Goal: Transaction & Acquisition: Download file/media

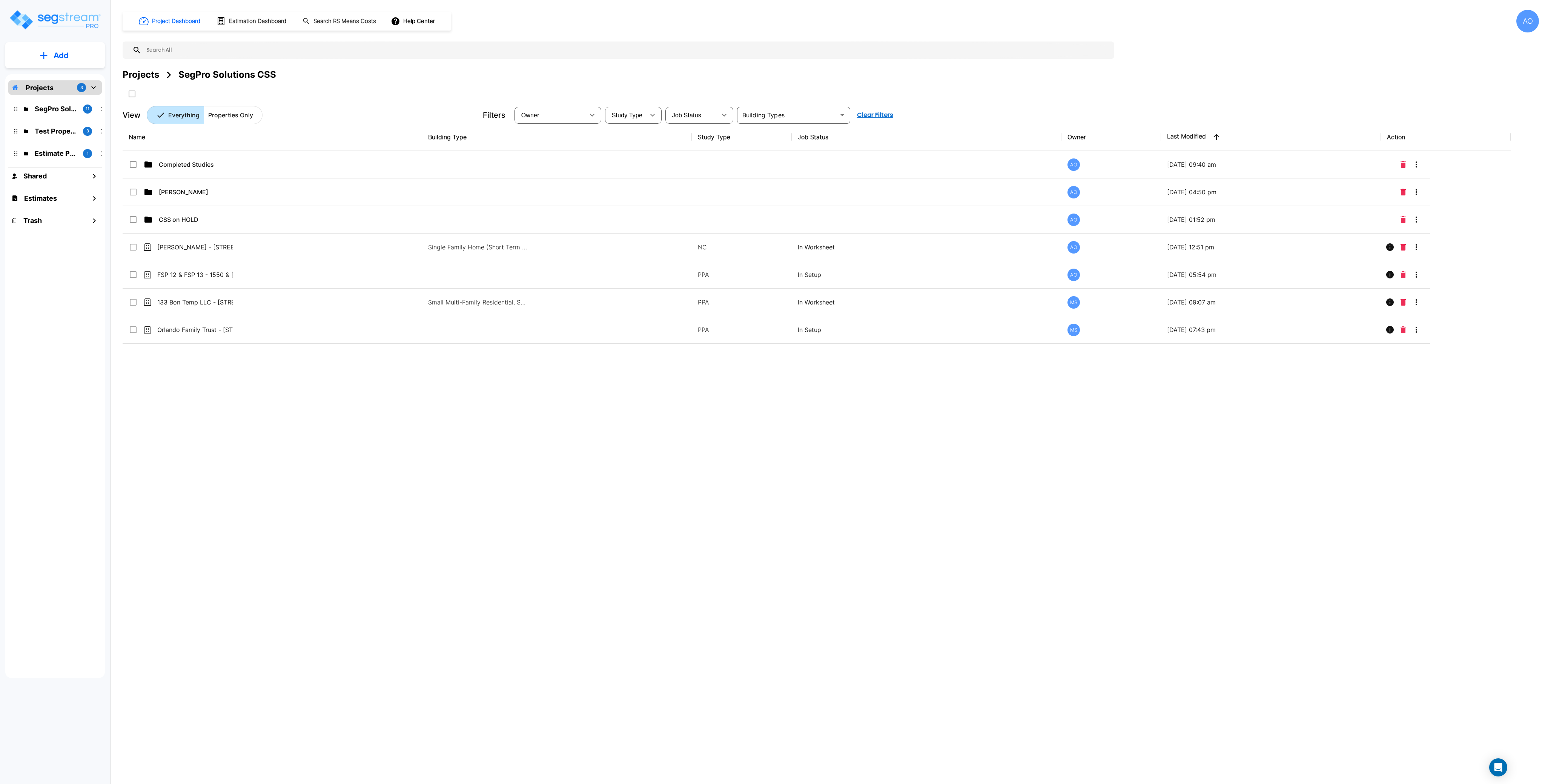
click at [897, 481] on div "Name Building Type Study Type Job Status Owner Last Modified Action Completed S…" at bounding box center [817, 367] width 1388 height 486
click at [700, 437] on div "Name Building Type Study Type Job Status Owner Last Modified Action Completed S…" at bounding box center [817, 367] width 1388 height 486
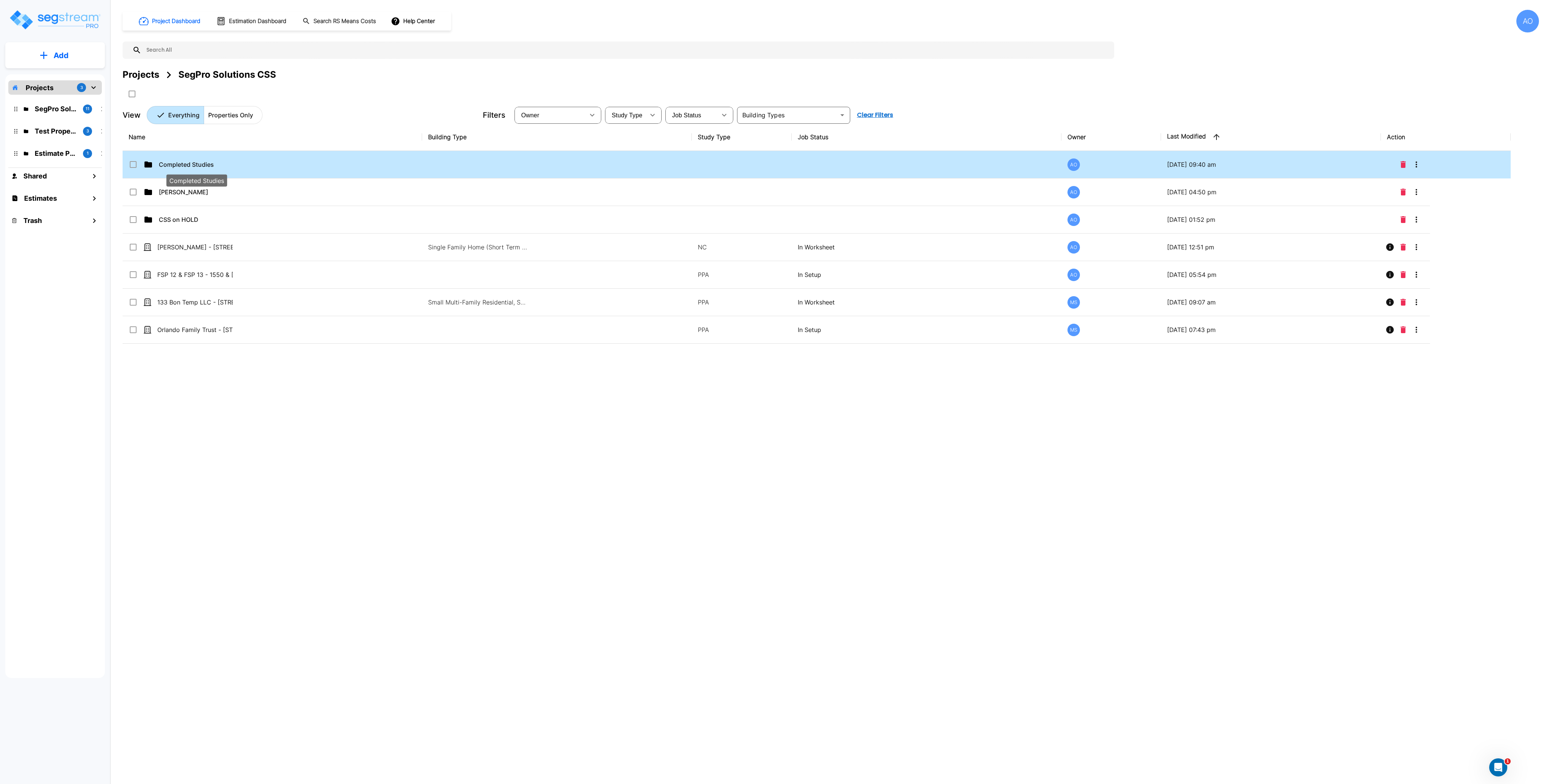
click at [195, 163] on p "Completed Studies" at bounding box center [197, 164] width 76 height 9
checkbox input "true"
click at [194, 163] on p "Completed Studies" at bounding box center [197, 164] width 76 height 9
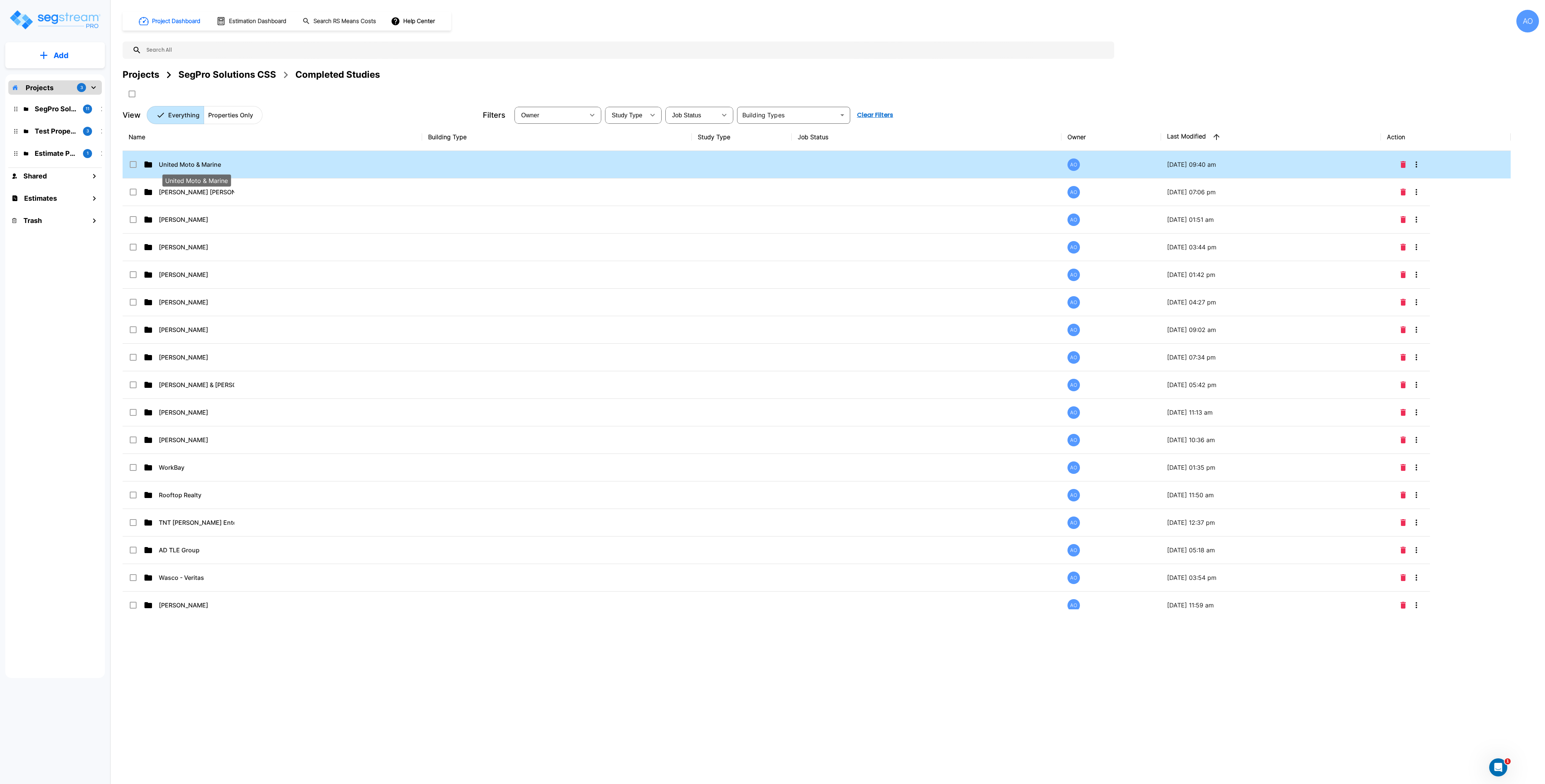
click at [202, 167] on p "United Moto & Marine" at bounding box center [197, 164] width 76 height 9
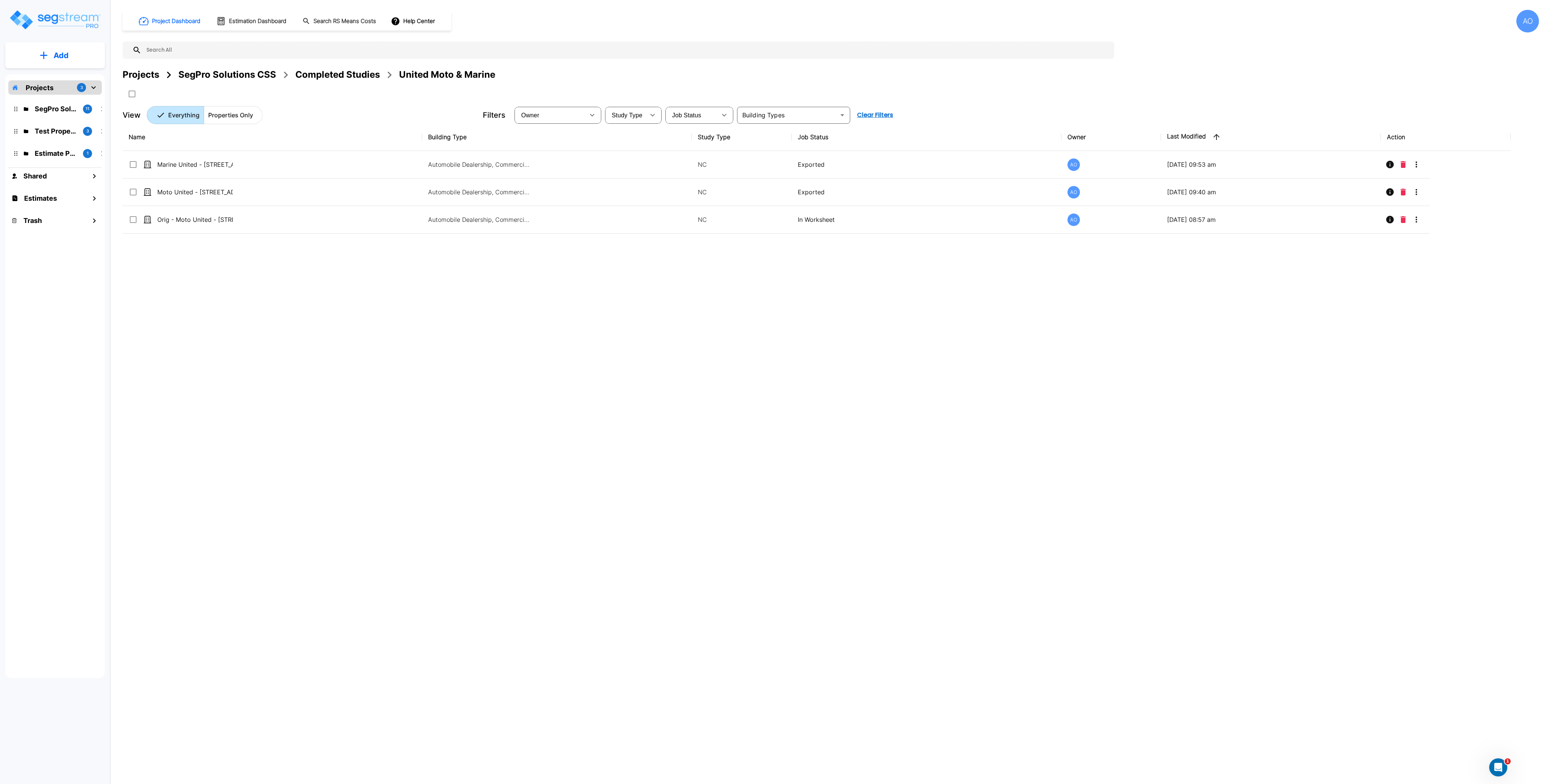
click at [448, 380] on div "Name Building Type Study Type Job Status Owner Last Modified Action Marine Unit…" at bounding box center [817, 367] width 1388 height 486
click at [490, 372] on div "Name Building Type Study Type Job Status Owner Last Modified Action Marine Unit…" at bounding box center [817, 367] width 1388 height 486
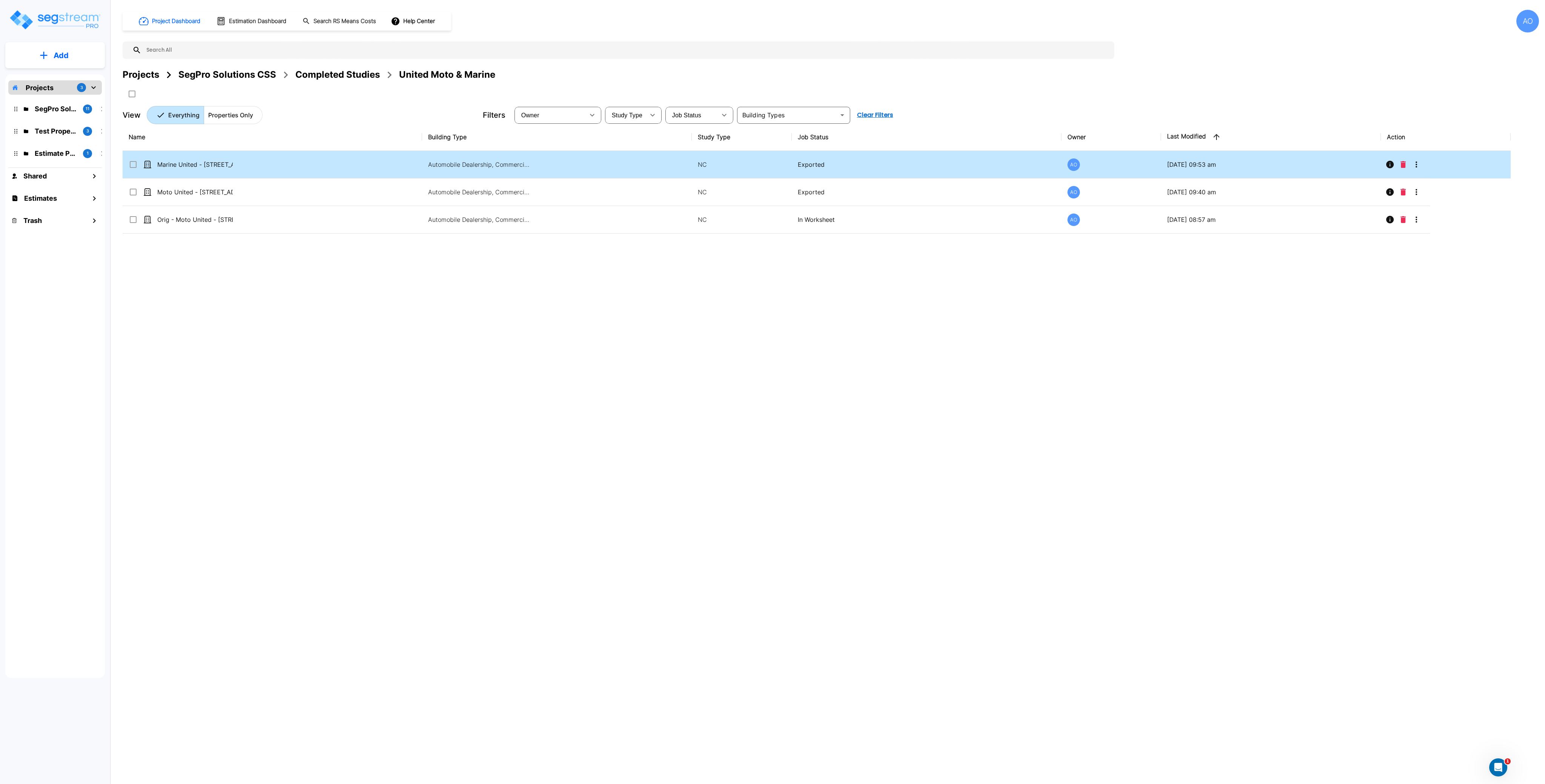
click at [171, 171] on td "Marine United - [STREET_ADDRESS]" at bounding box center [272, 165] width 300 height 27
checkbox input "true"
click at [171, 171] on td "Marine United - [STREET_ADDRESS]" at bounding box center [272, 165] width 300 height 27
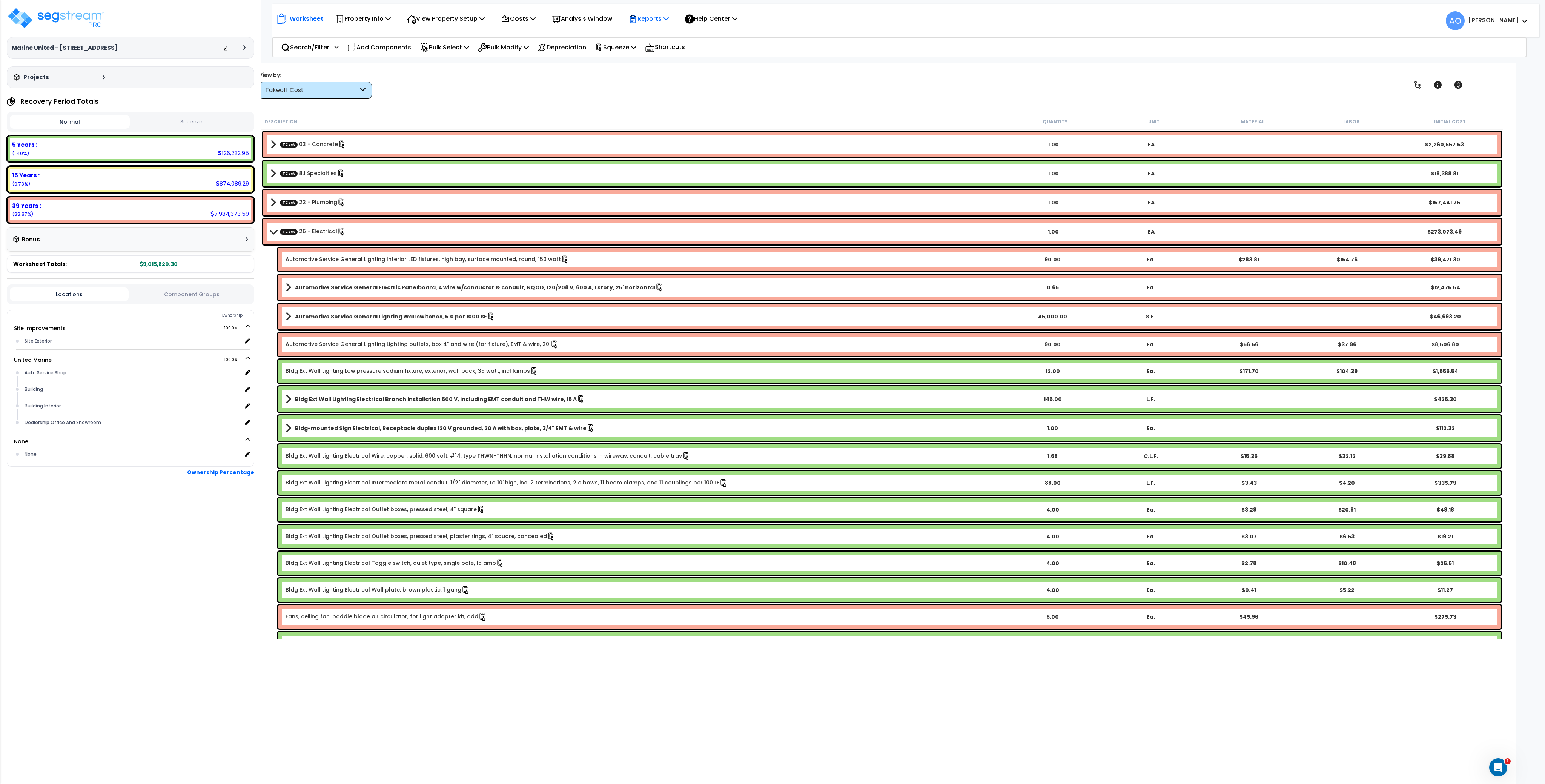
click at [659, 17] on p "Reports" at bounding box center [648, 19] width 40 height 10
click at [675, 53] on link "Manage Report Images" at bounding box center [661, 52] width 75 height 15
click at [648, 19] on p "Reports" at bounding box center [648, 19] width 40 height 10
click at [667, 64] on link "Manage Report Custom Fields" at bounding box center [661, 71] width 75 height 22
click at [647, 20] on p "Reports" at bounding box center [648, 19] width 40 height 10
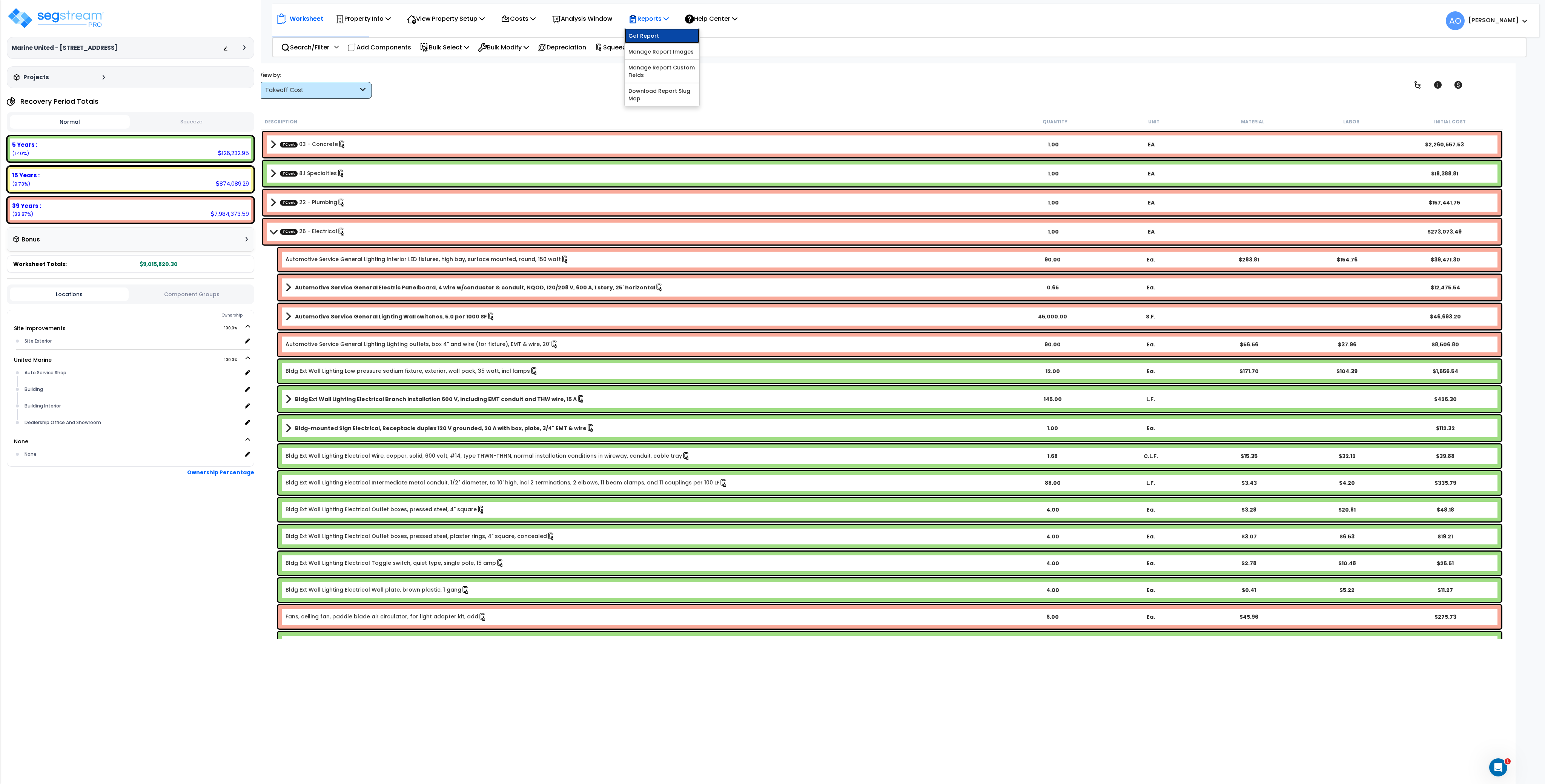
click at [651, 37] on link "Get Report" at bounding box center [661, 36] width 75 height 15
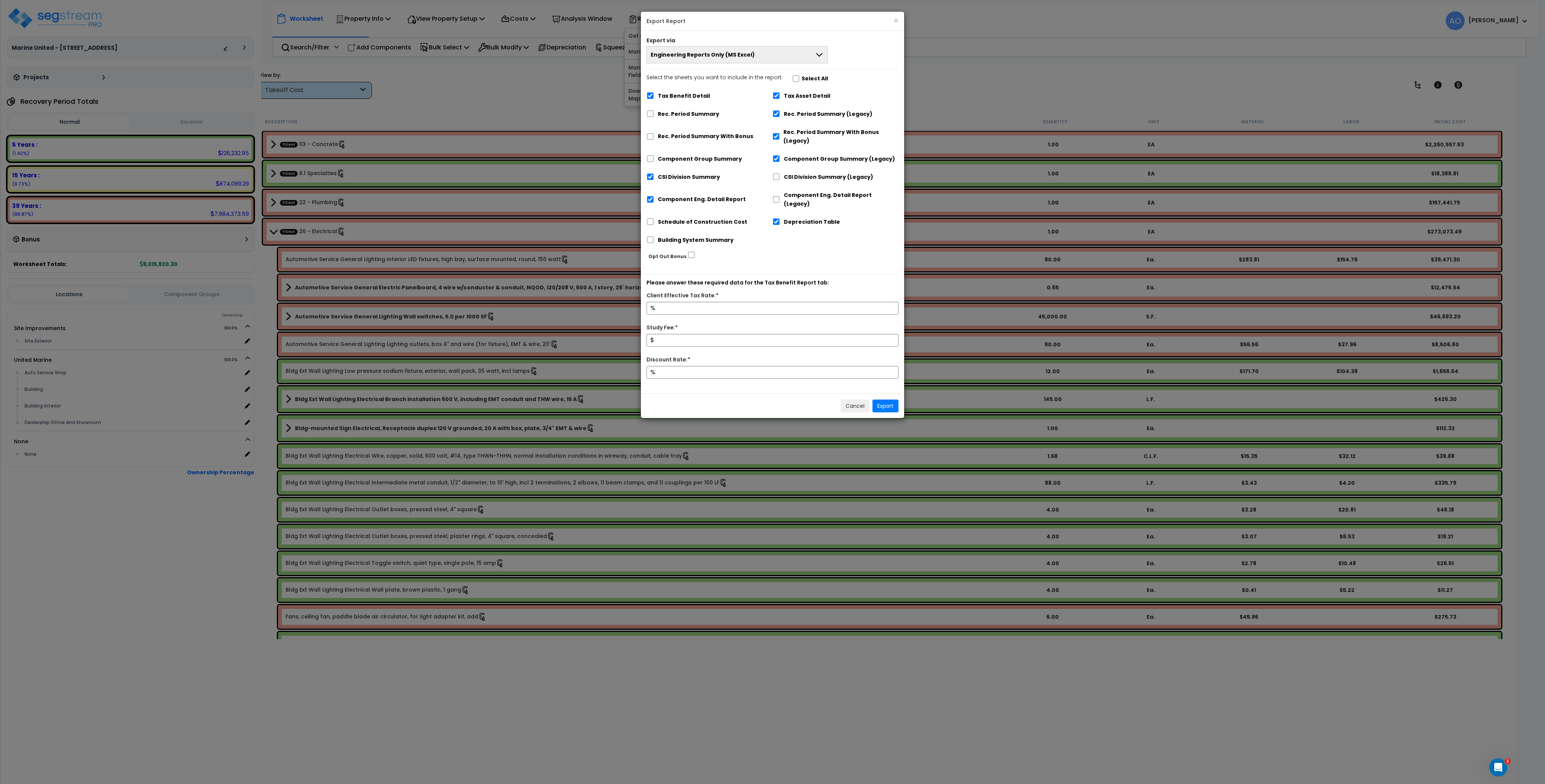
click at [695, 55] on span "Engineering Reports Only (MS Excel)" at bounding box center [703, 54] width 104 height 8
click at [693, 120] on li "Complete Final Report (PDF)" at bounding box center [737, 124] width 180 height 17
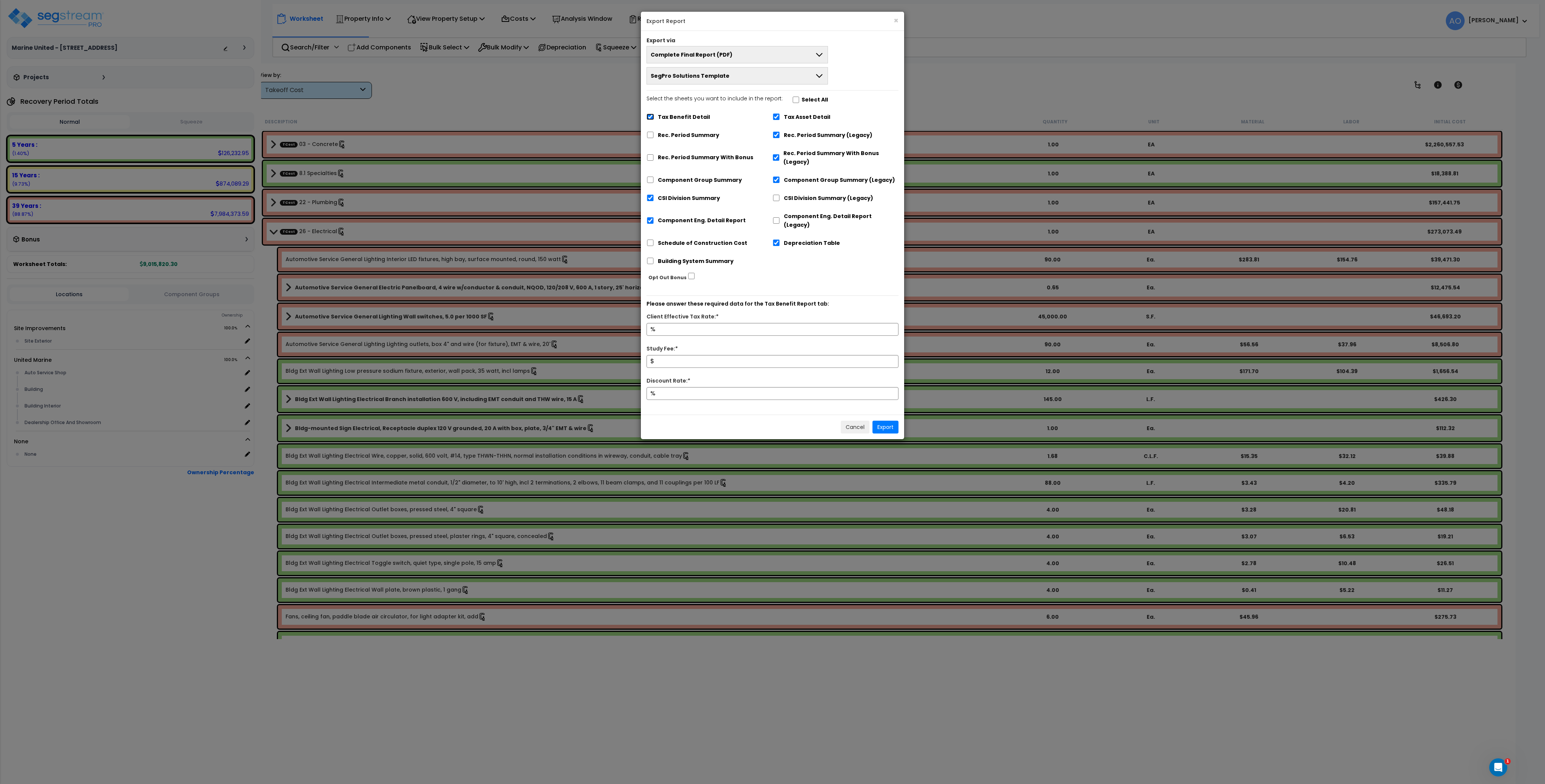
click at [649, 117] on input "Tax Benefit Detail" at bounding box center [650, 116] width 8 height 6
checkbox input "false"
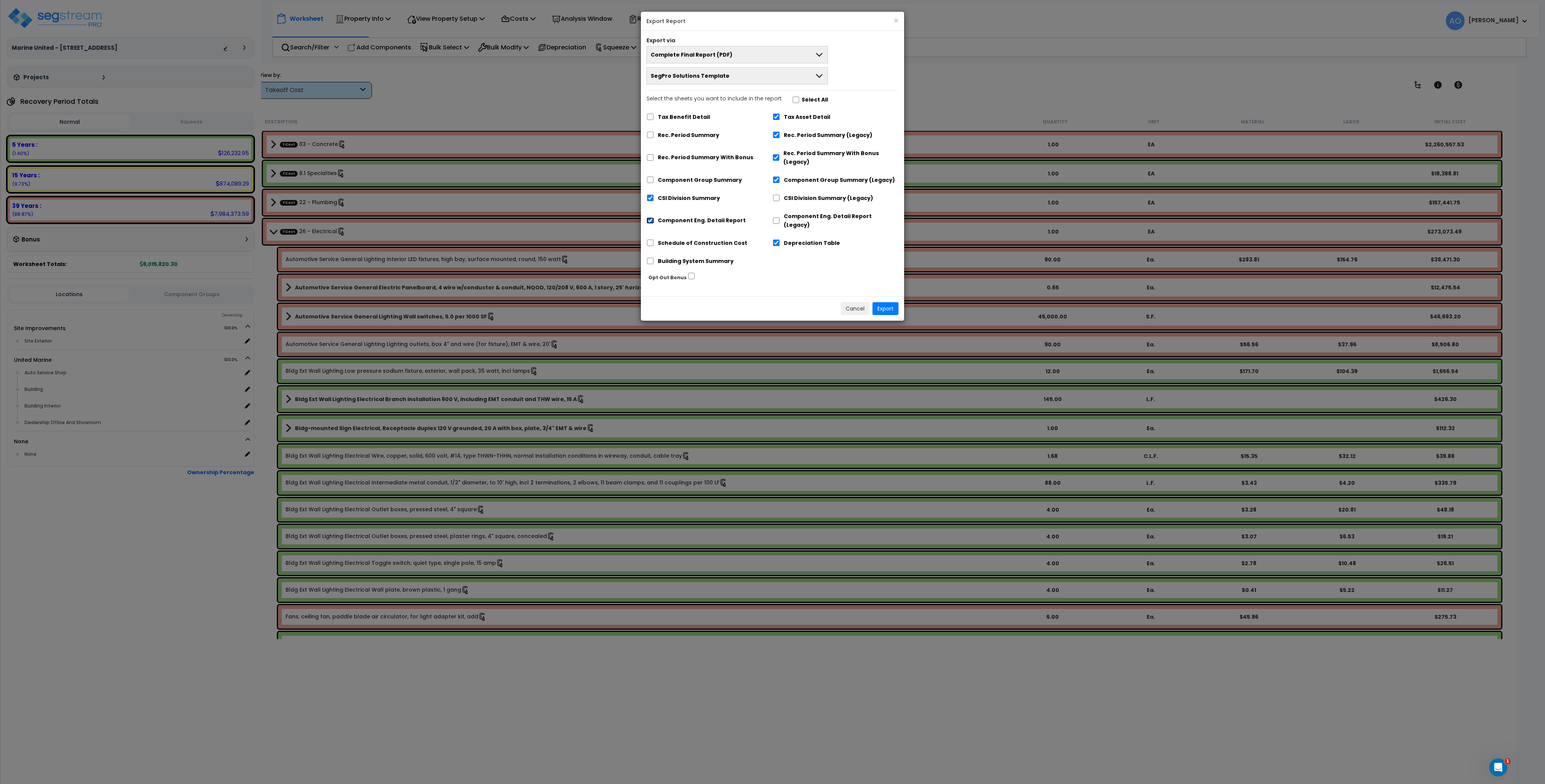
click at [651, 217] on input "Component Eng. Detail Report" at bounding box center [650, 220] width 8 height 6
checkbox input "false"
drag, startPoint x: 654, startPoint y: 232, endPoint x: 660, endPoint y: 235, distance: 6.7
click at [654, 240] on input "Schedule of Construction Cost" at bounding box center [650, 242] width 8 height 6
click at [649, 240] on input "Schedule of Construction Cost" at bounding box center [650, 242] width 8 height 6
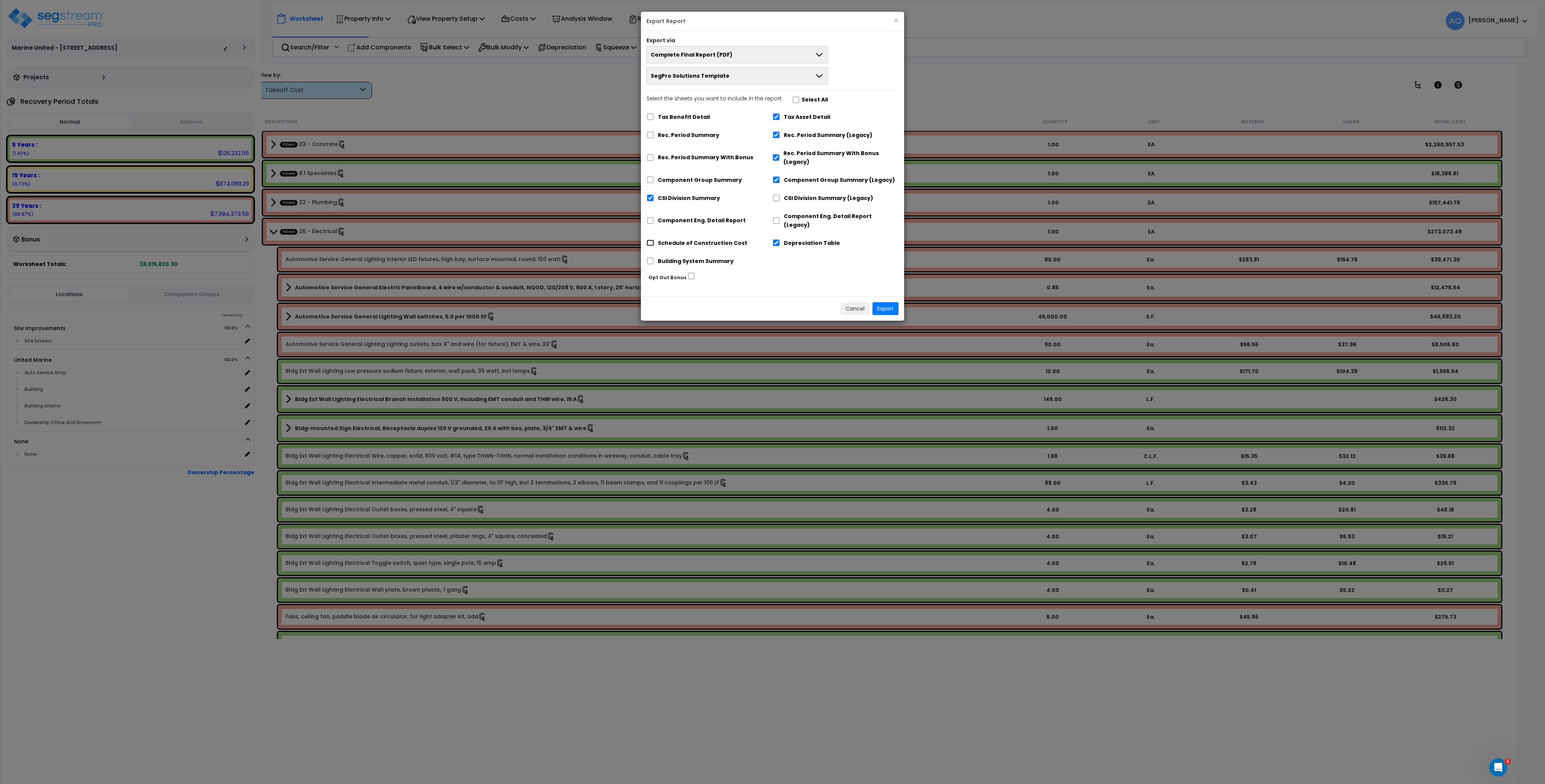
click at [651, 240] on input "Schedule of Construction Cost" at bounding box center [650, 242] width 8 height 6
checkbox input "true"
click at [890, 302] on button "Export" at bounding box center [885, 308] width 26 height 13
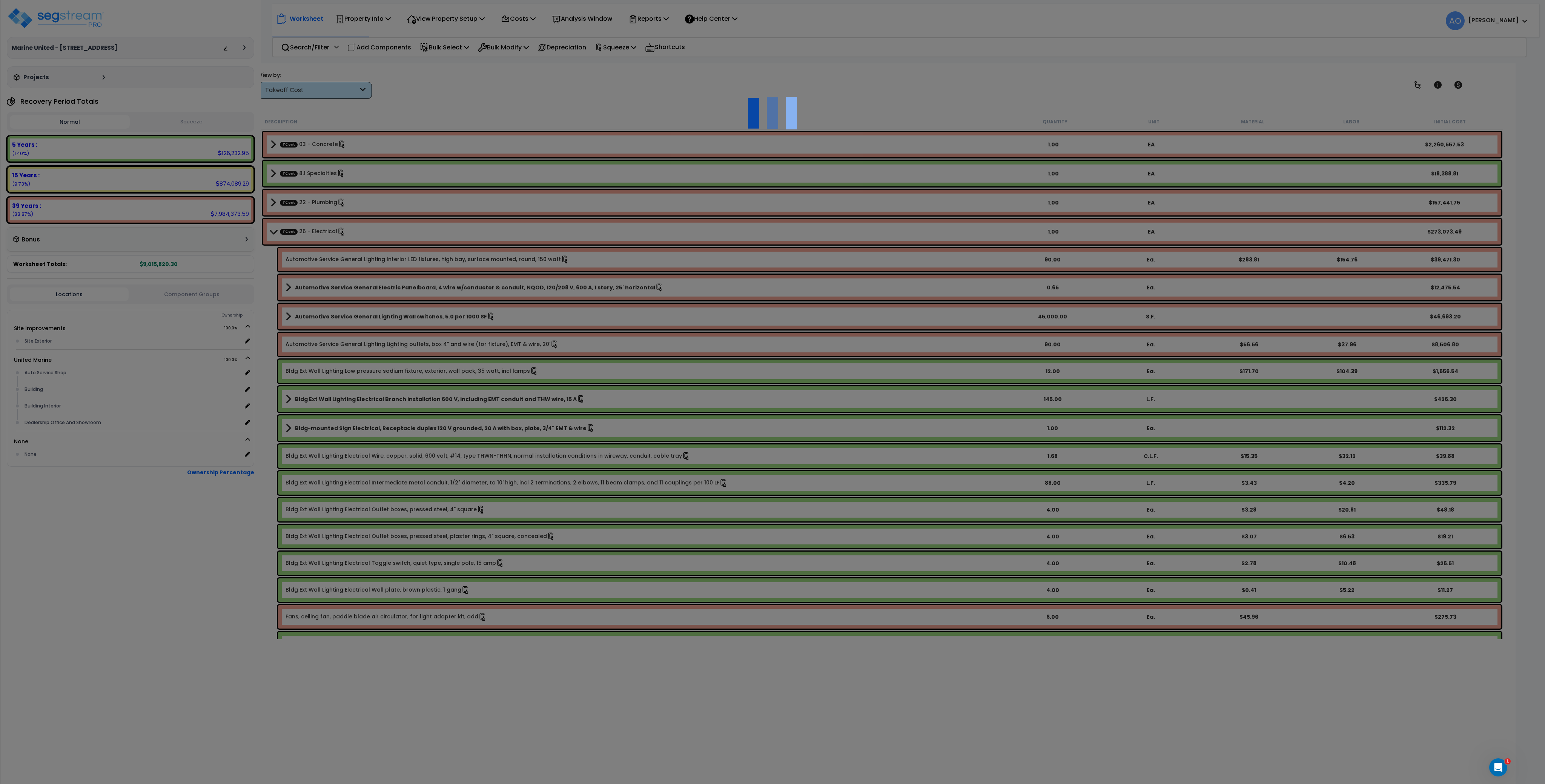
drag, startPoint x: 1427, startPoint y: 0, endPoint x: 1250, endPoint y: 39, distance: 181.2
click at [1250, 39] on div at bounding box center [772, 392] width 1545 height 784
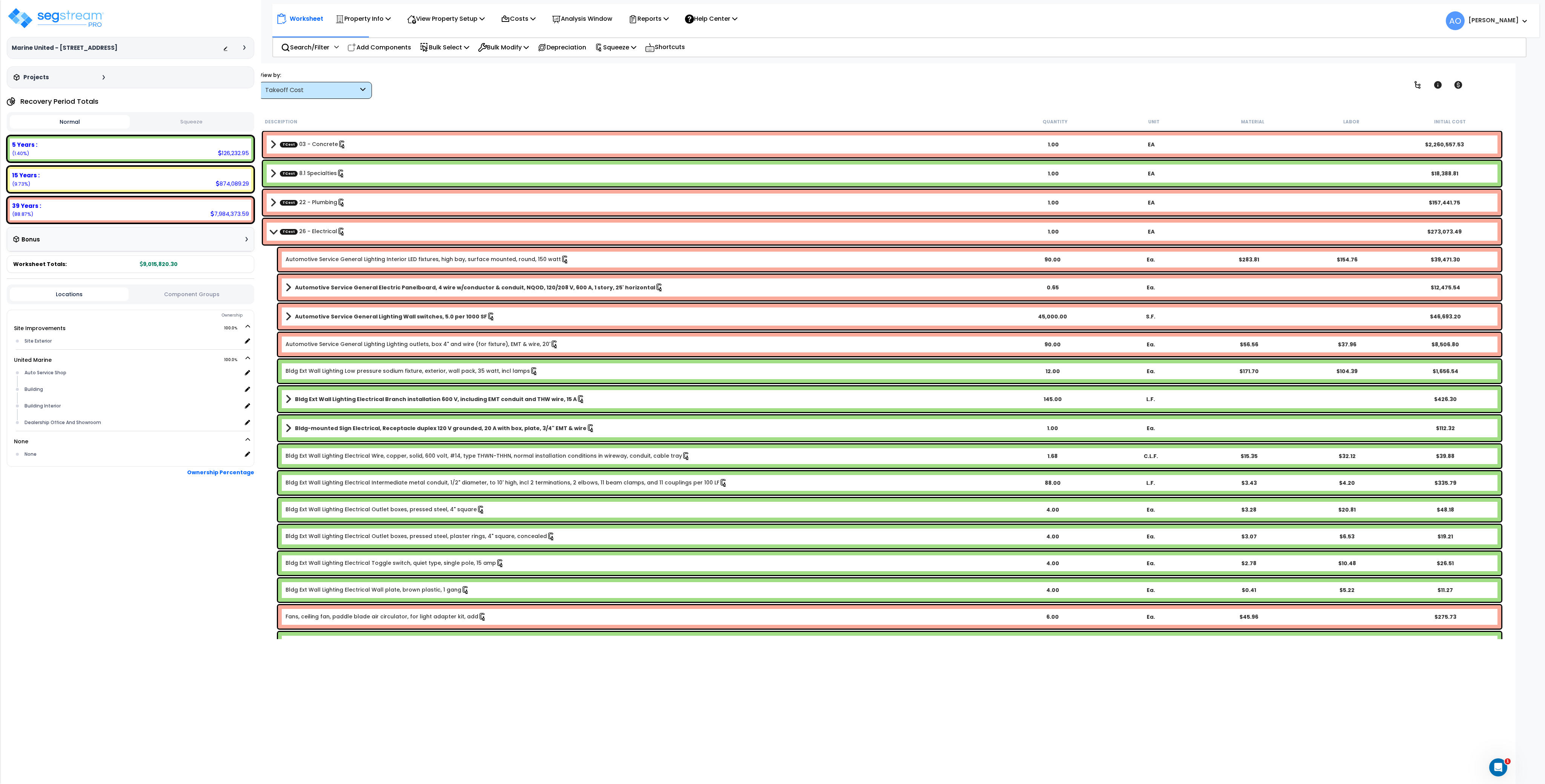
click at [173, 122] on button "Squeeze" at bounding box center [192, 121] width 120 height 13
click at [648, 21] on p "Reports" at bounding box center [648, 19] width 40 height 10
click at [664, 52] on link "Manage Report Images" at bounding box center [661, 52] width 75 height 15
click at [635, 19] on icon at bounding box center [633, 21] width 3 height 3
click at [662, 67] on link "Manage Report Custom Fields" at bounding box center [661, 71] width 75 height 22
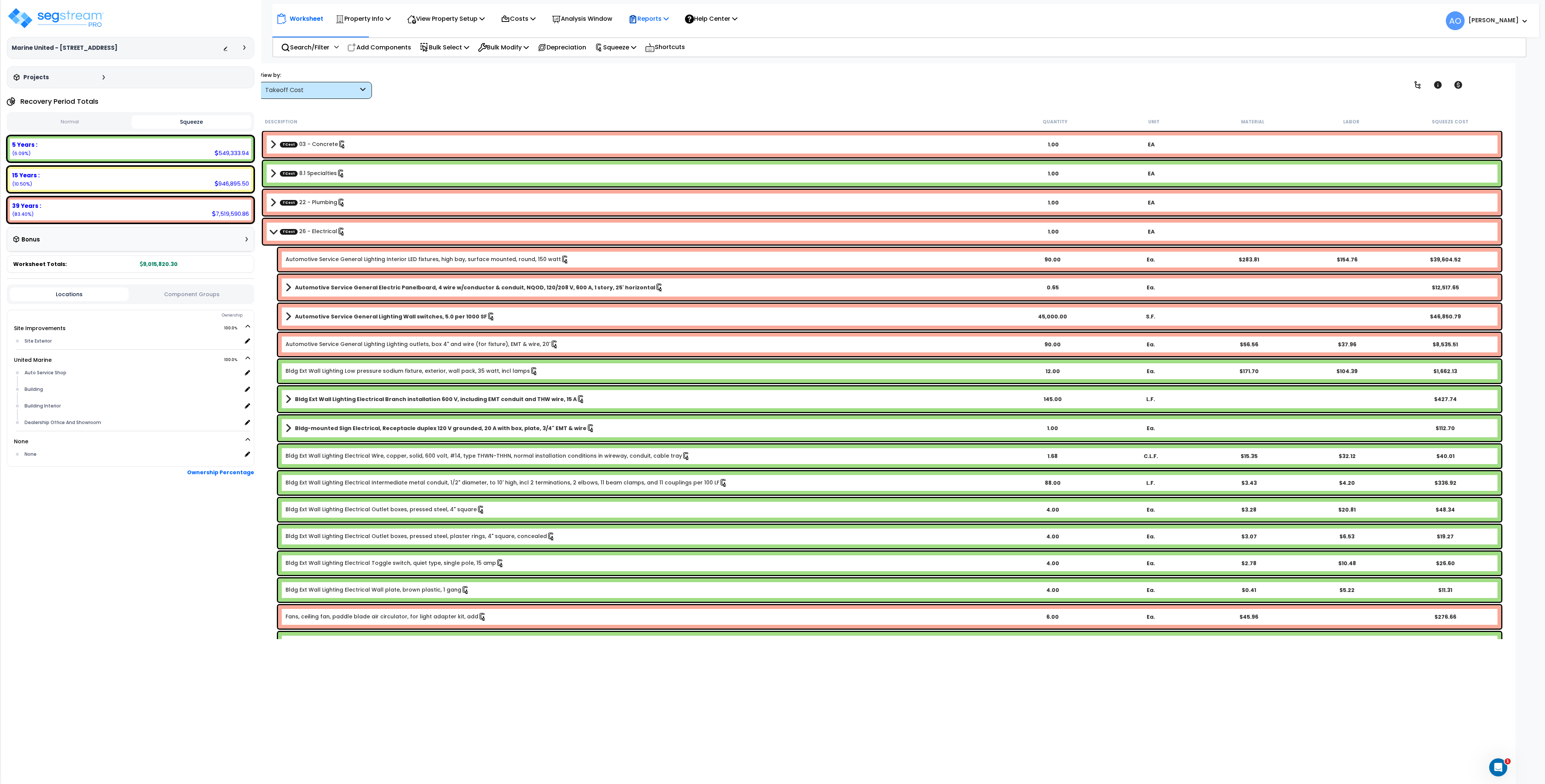
click at [660, 16] on p "Reports" at bounding box center [648, 19] width 40 height 10
click at [659, 32] on link "Get Report" at bounding box center [661, 36] width 75 height 15
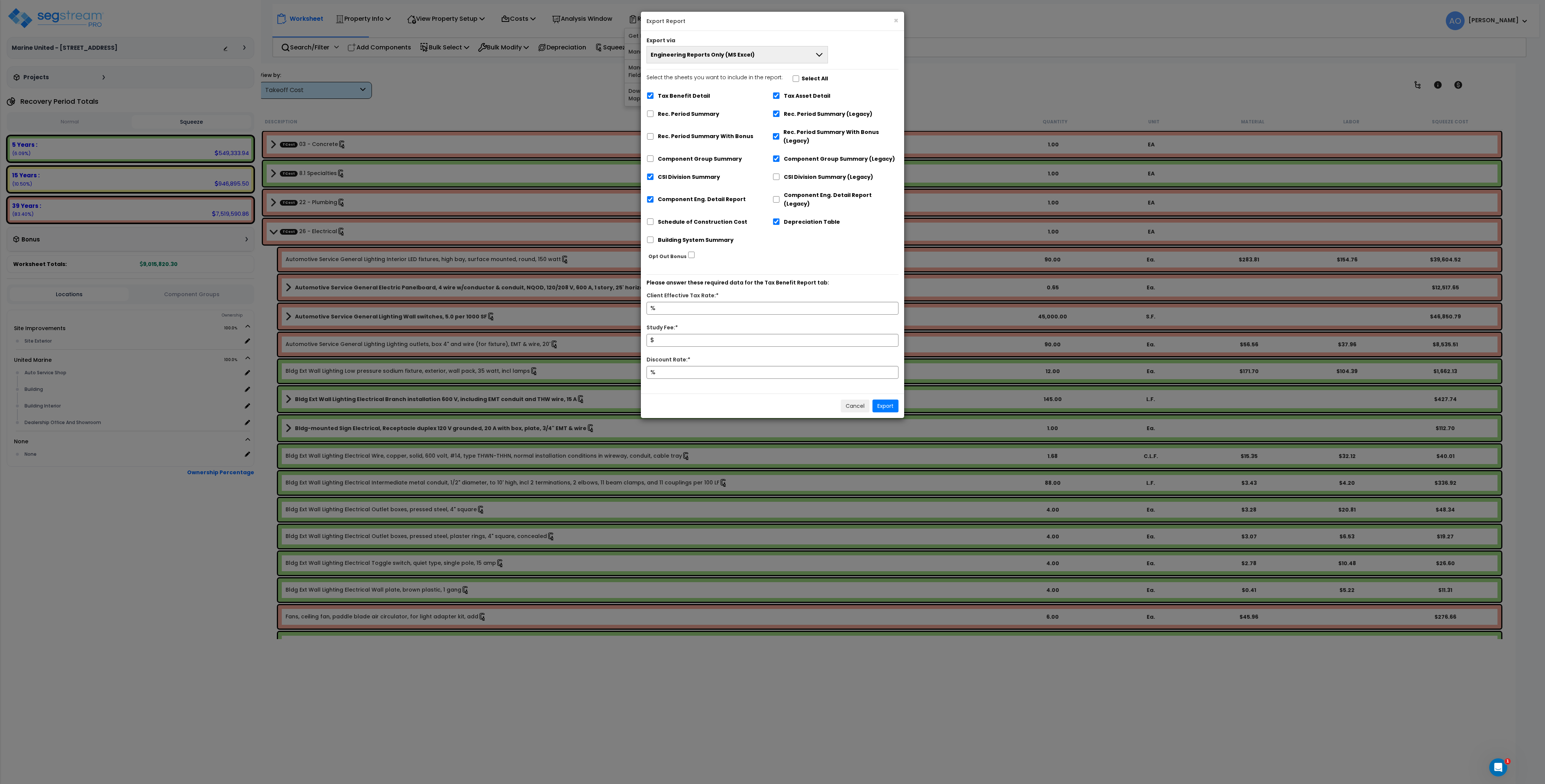
click at [690, 58] on span "Engineering Reports Only (MS Excel)" at bounding box center [703, 54] width 104 height 8
click at [689, 119] on li "Complete Final Report (PDF)" at bounding box center [737, 124] width 180 height 17
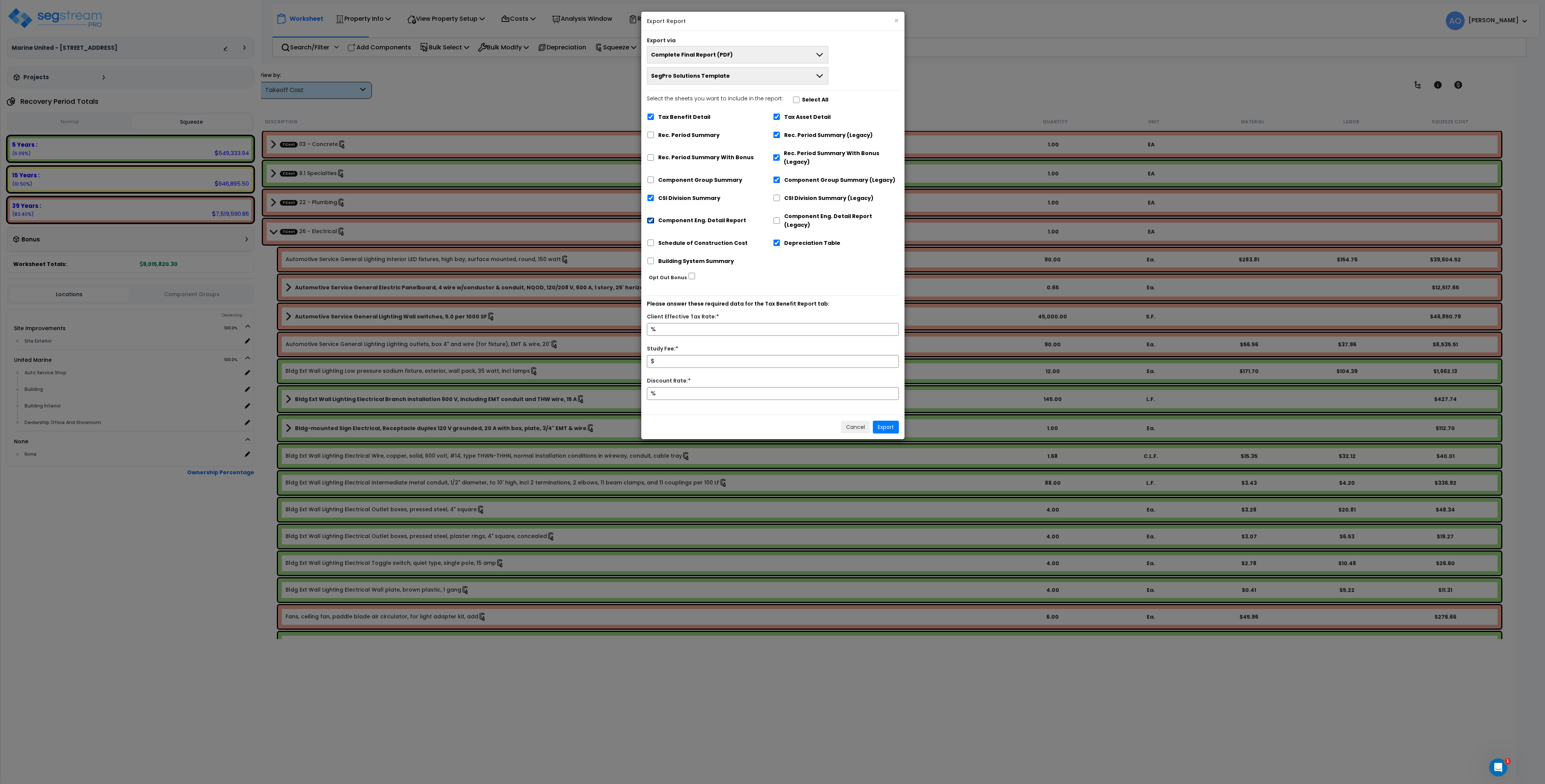
click at [653, 217] on input "Component Eng. Detail Report" at bounding box center [650, 220] width 8 height 6
checkbox input "false"
click at [652, 240] on input "Schedule of Construction Cost" at bounding box center [650, 242] width 8 height 6
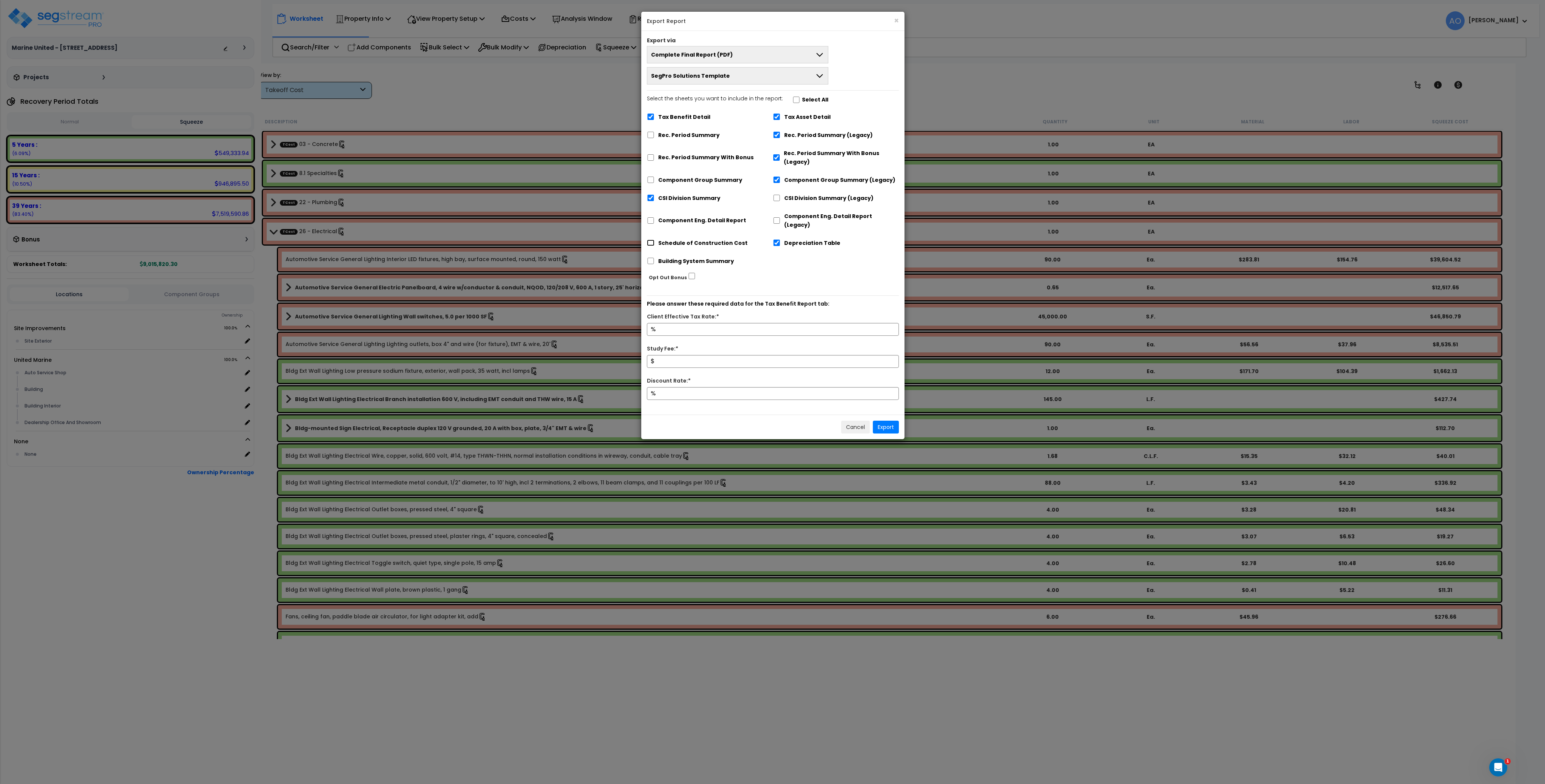
checkbox input "true"
click at [650, 116] on input "Tax Benefit Detail" at bounding box center [650, 116] width 8 height 6
checkbox input "false"
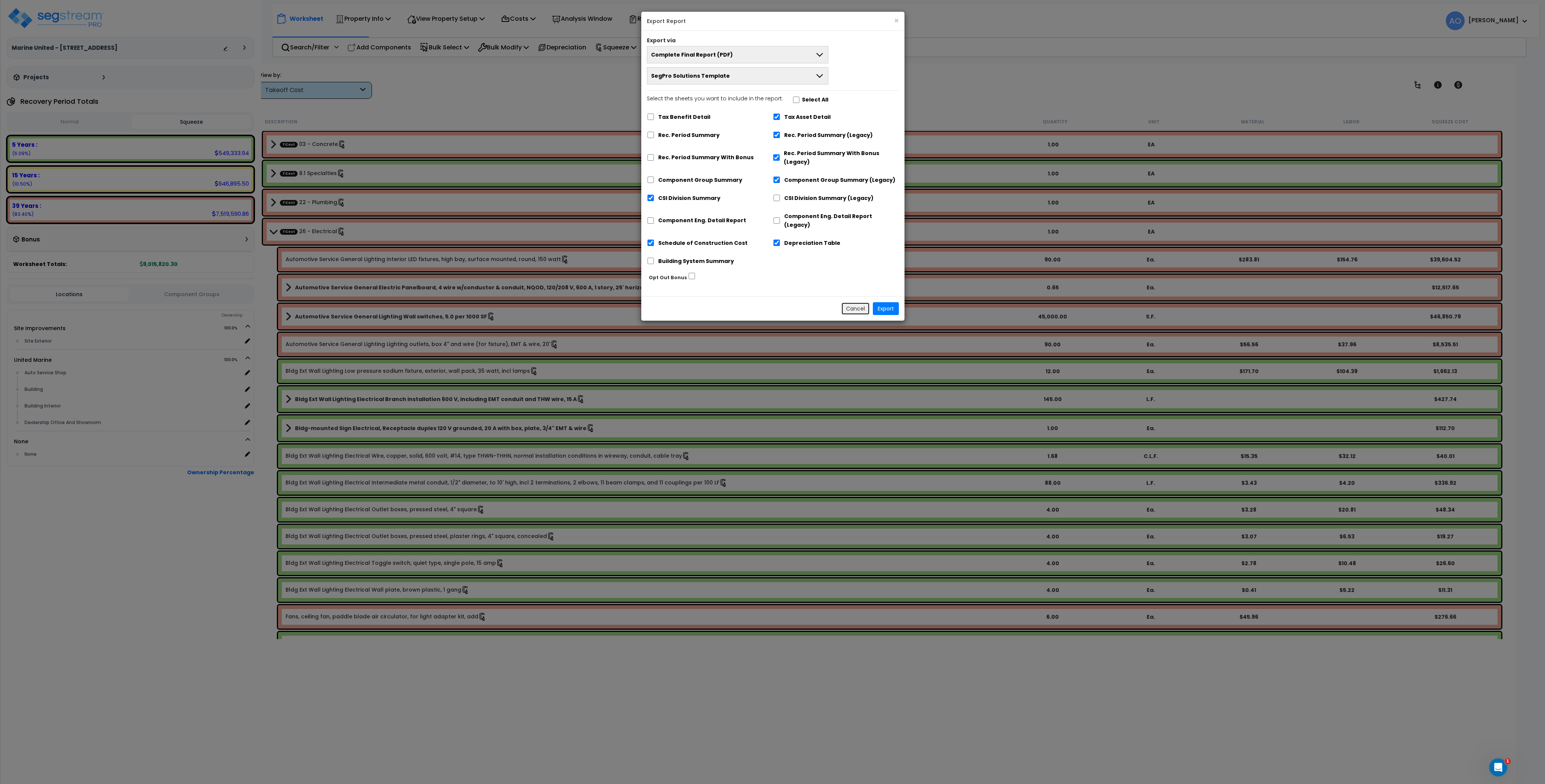
click at [867, 302] on button "Cancel" at bounding box center [855, 308] width 28 height 13
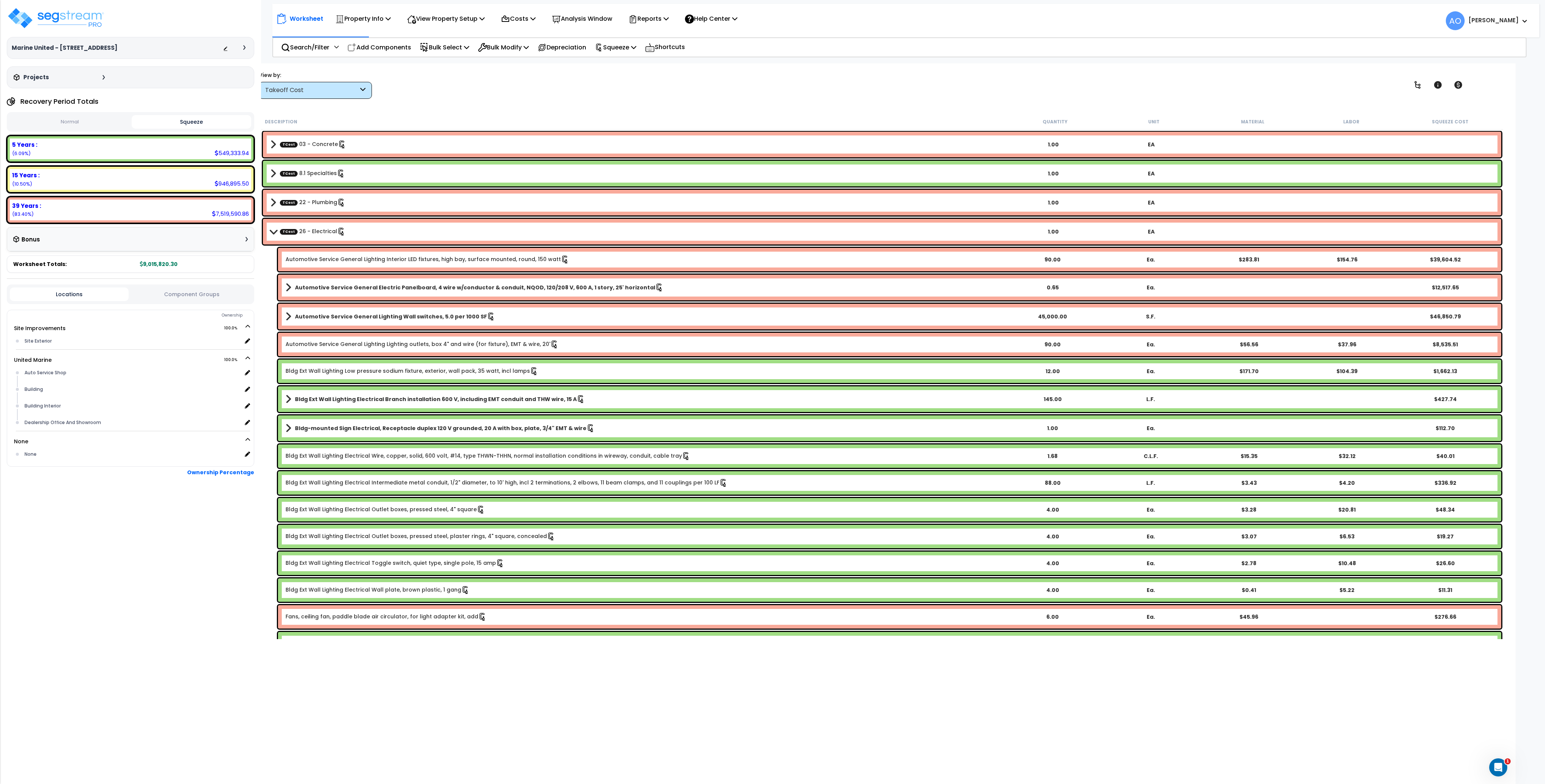
click at [310, 142] on link "TCost 03 - Concrete" at bounding box center [313, 144] width 66 height 9
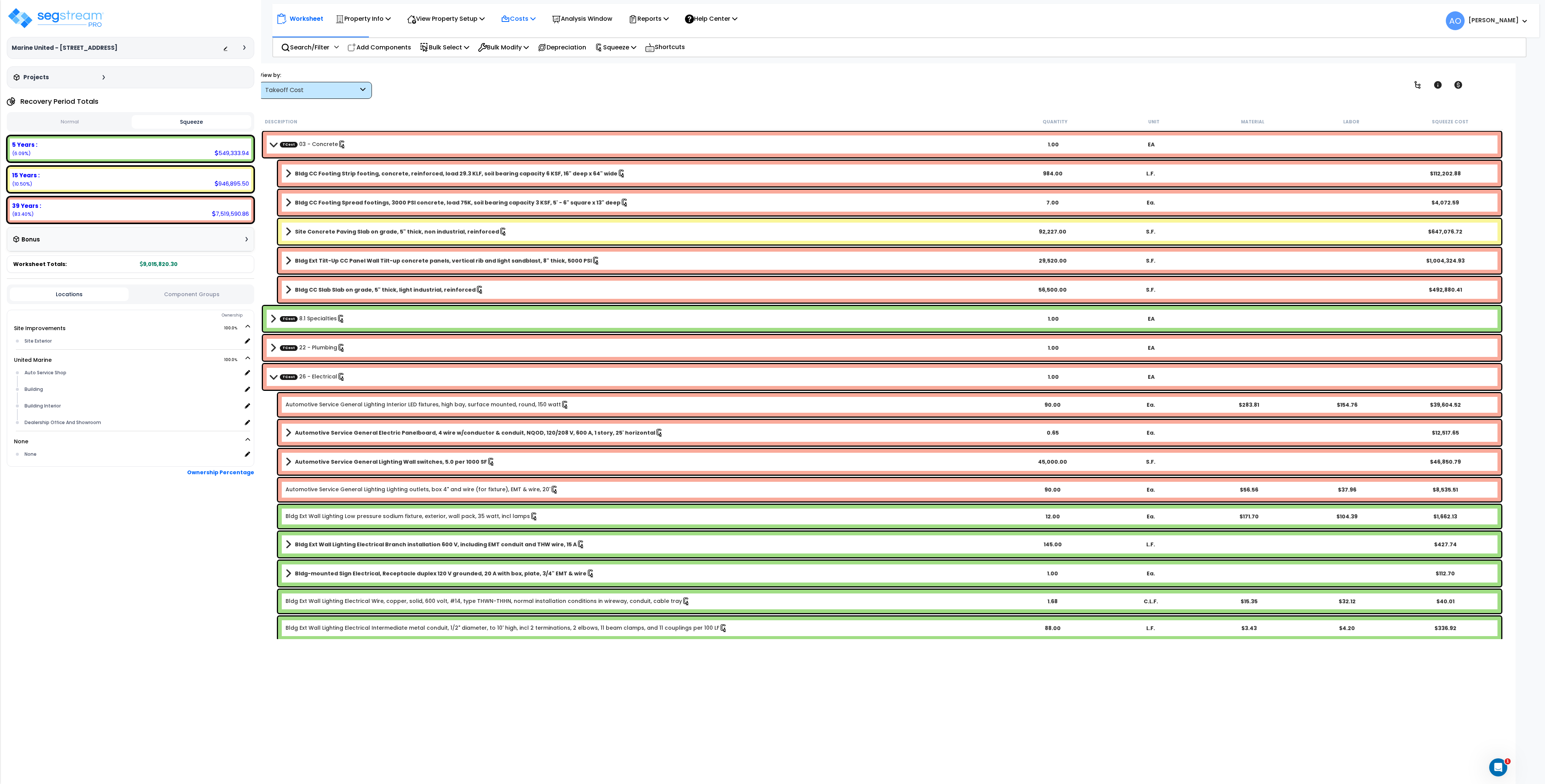
click at [524, 20] on p "Costs" at bounding box center [518, 19] width 34 height 10
click at [328, 90] on div "Takeoff Cost" at bounding box center [312, 90] width 93 height 9
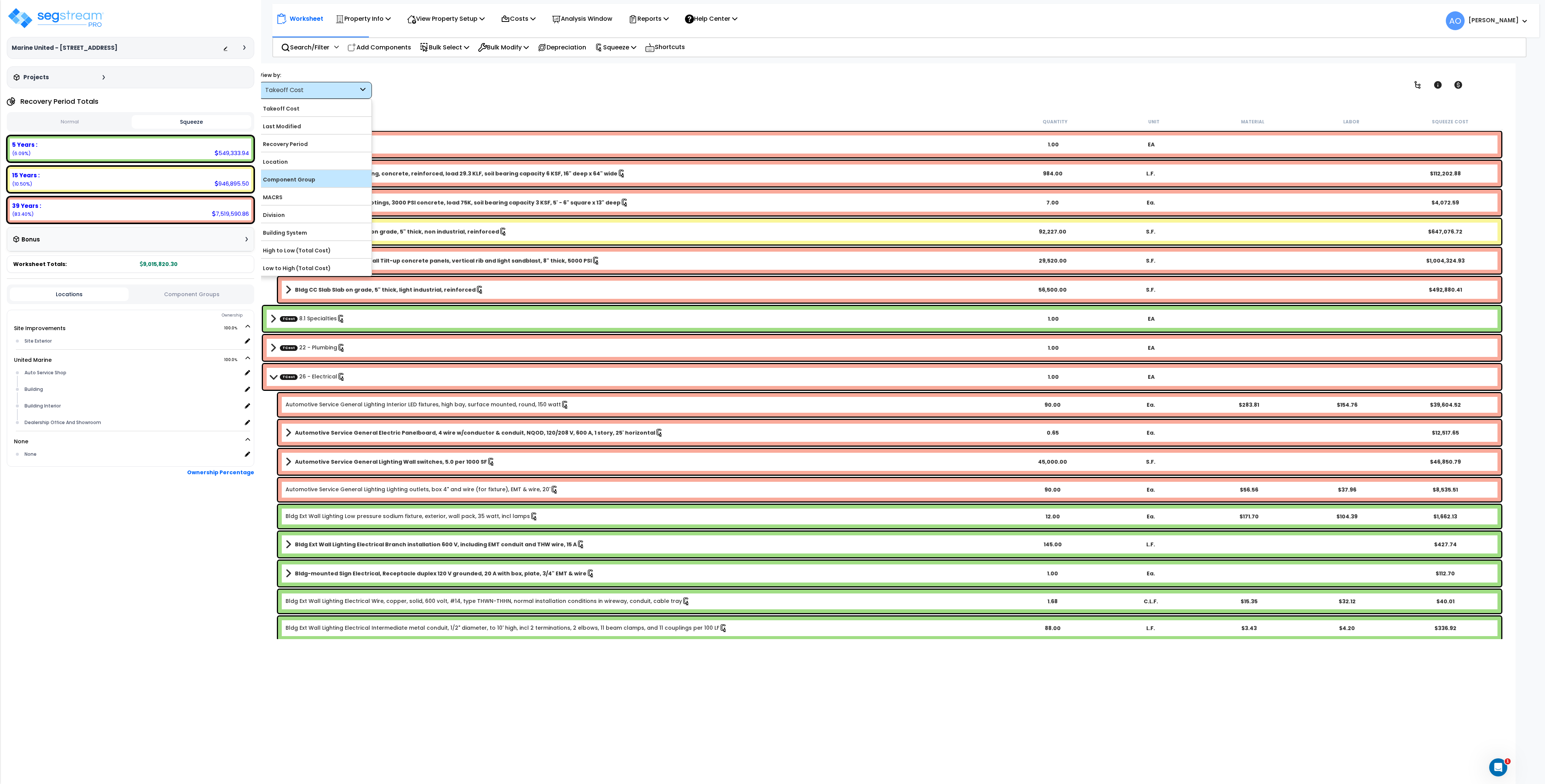
click at [316, 180] on label "Component Group" at bounding box center [315, 179] width 113 height 11
click at [0, 0] on input "Component Group" at bounding box center [0, 0] width 0 height 0
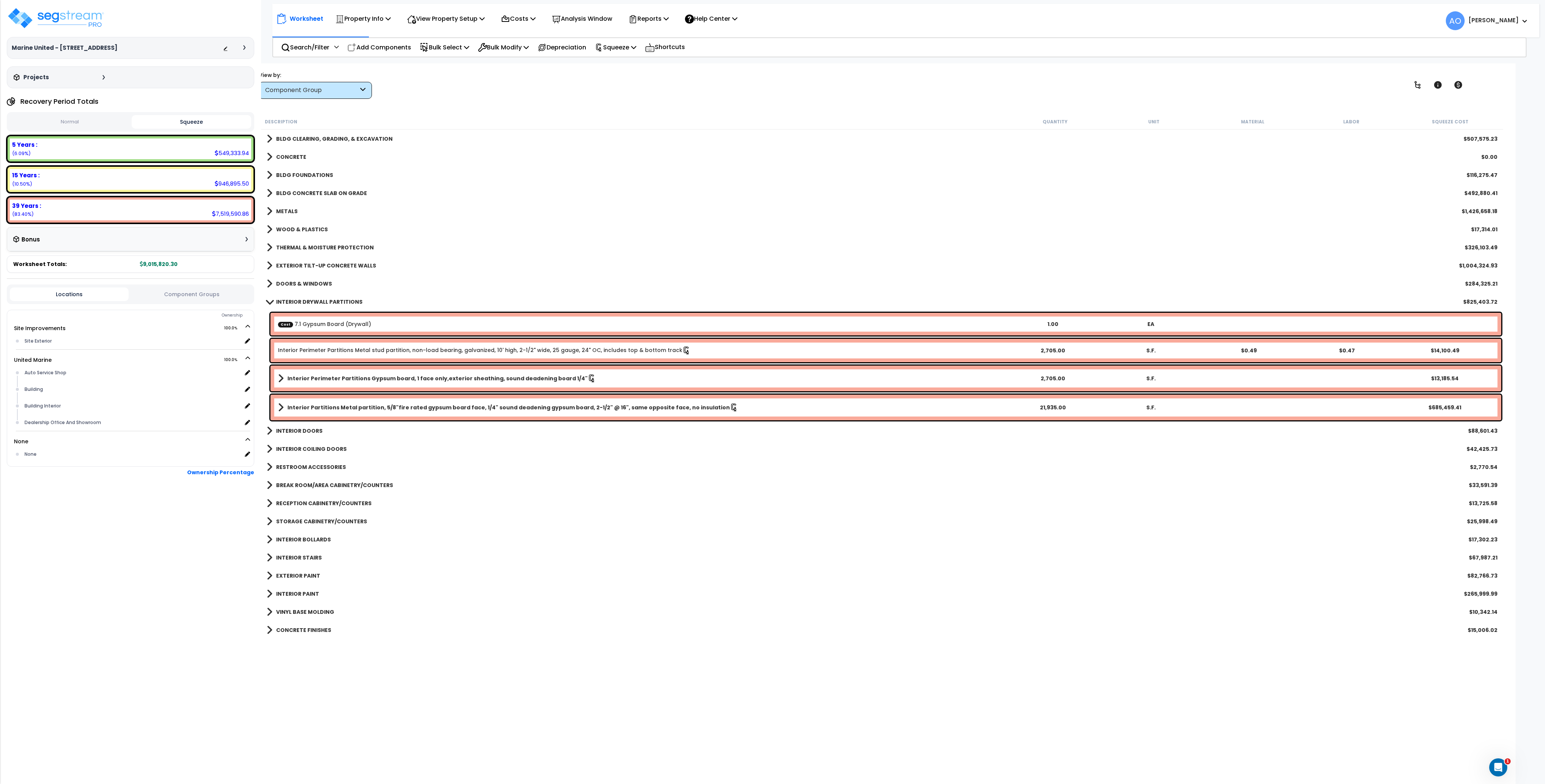
click at [306, 155] on div "CONCRETE $0.00" at bounding box center [882, 156] width 1238 height 18
click at [285, 159] on b "CONCRETE" at bounding box center [291, 156] width 30 height 8
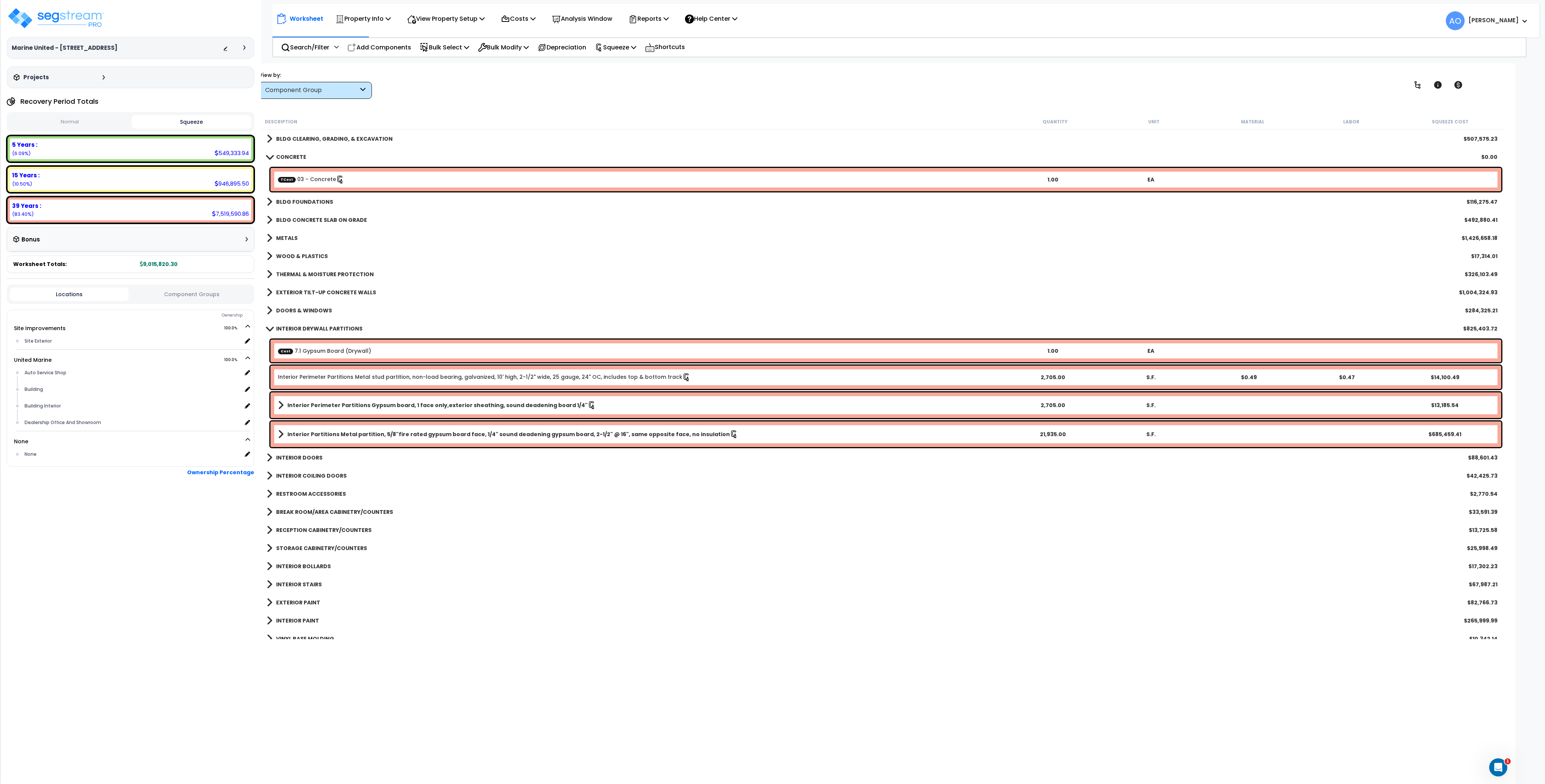
click at [297, 179] on link "TCost 03 - Concrete" at bounding box center [311, 179] width 66 height 9
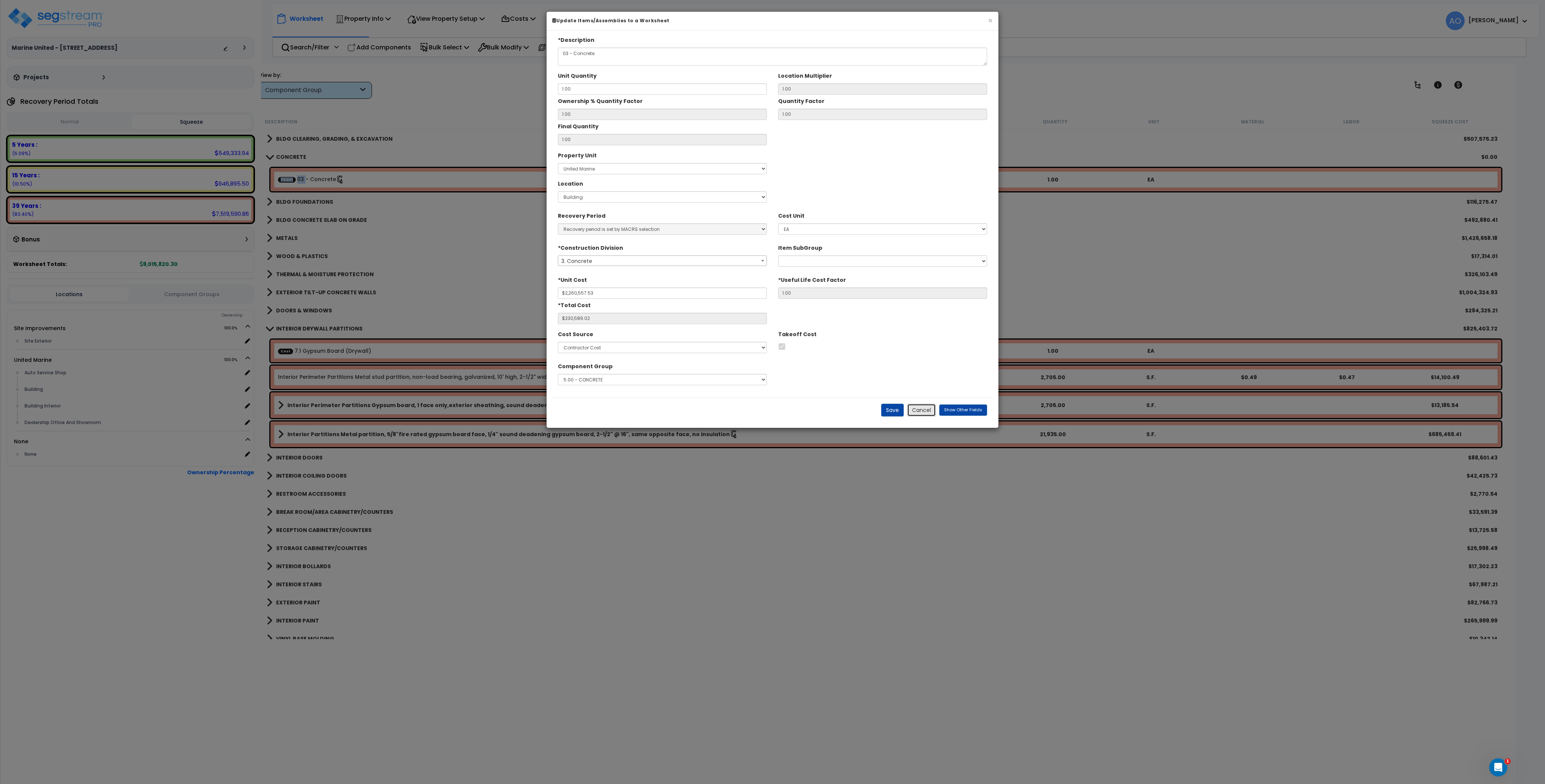
click at [923, 408] on button "Cancel" at bounding box center [921, 410] width 28 height 13
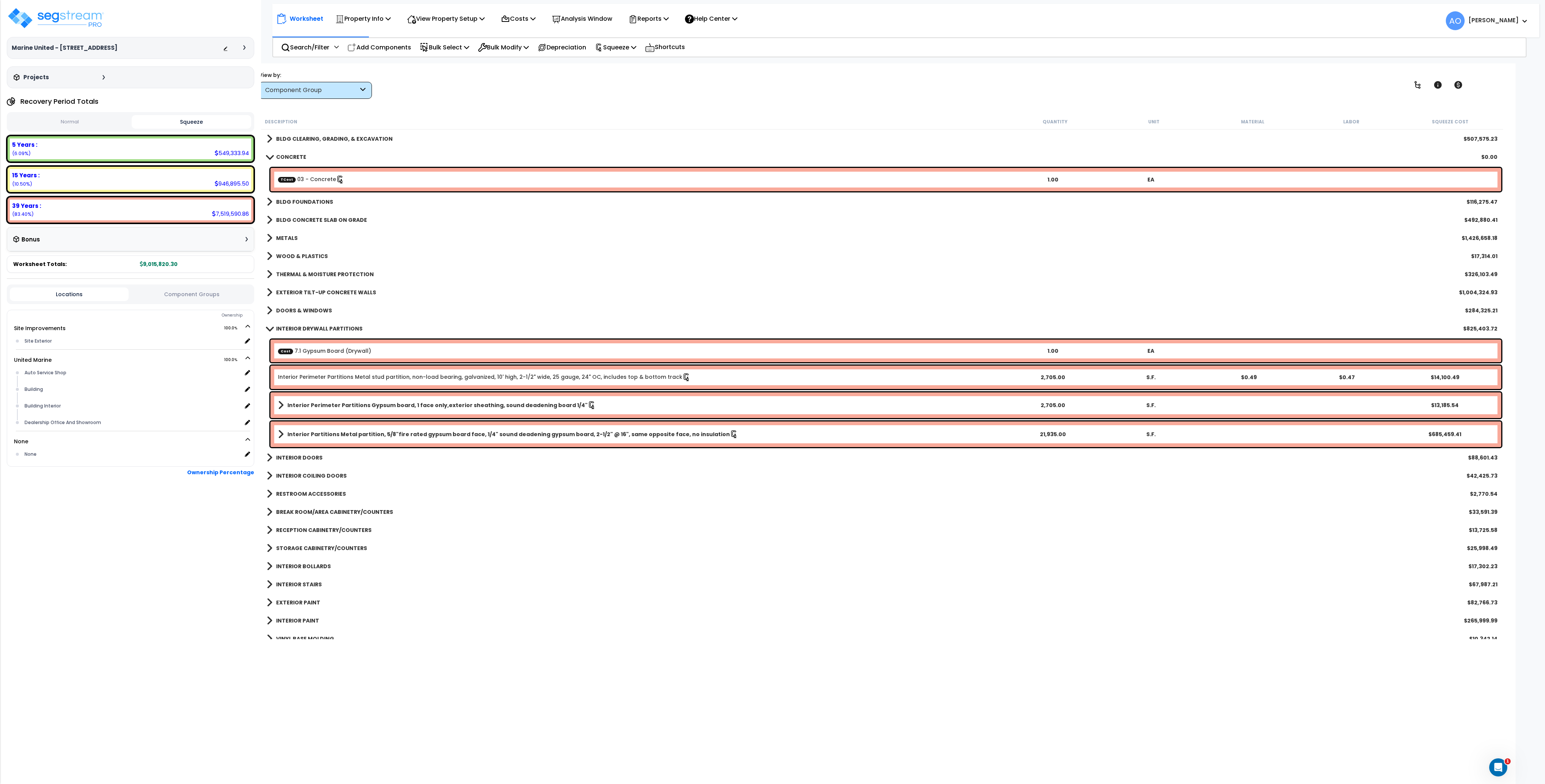
click at [829, 531] on div "RECEPTION CABINETRY/COUNTERS $13,725.58" at bounding box center [882, 530] width 1238 height 18
click at [50, 20] on img at bounding box center [56, 18] width 98 height 22
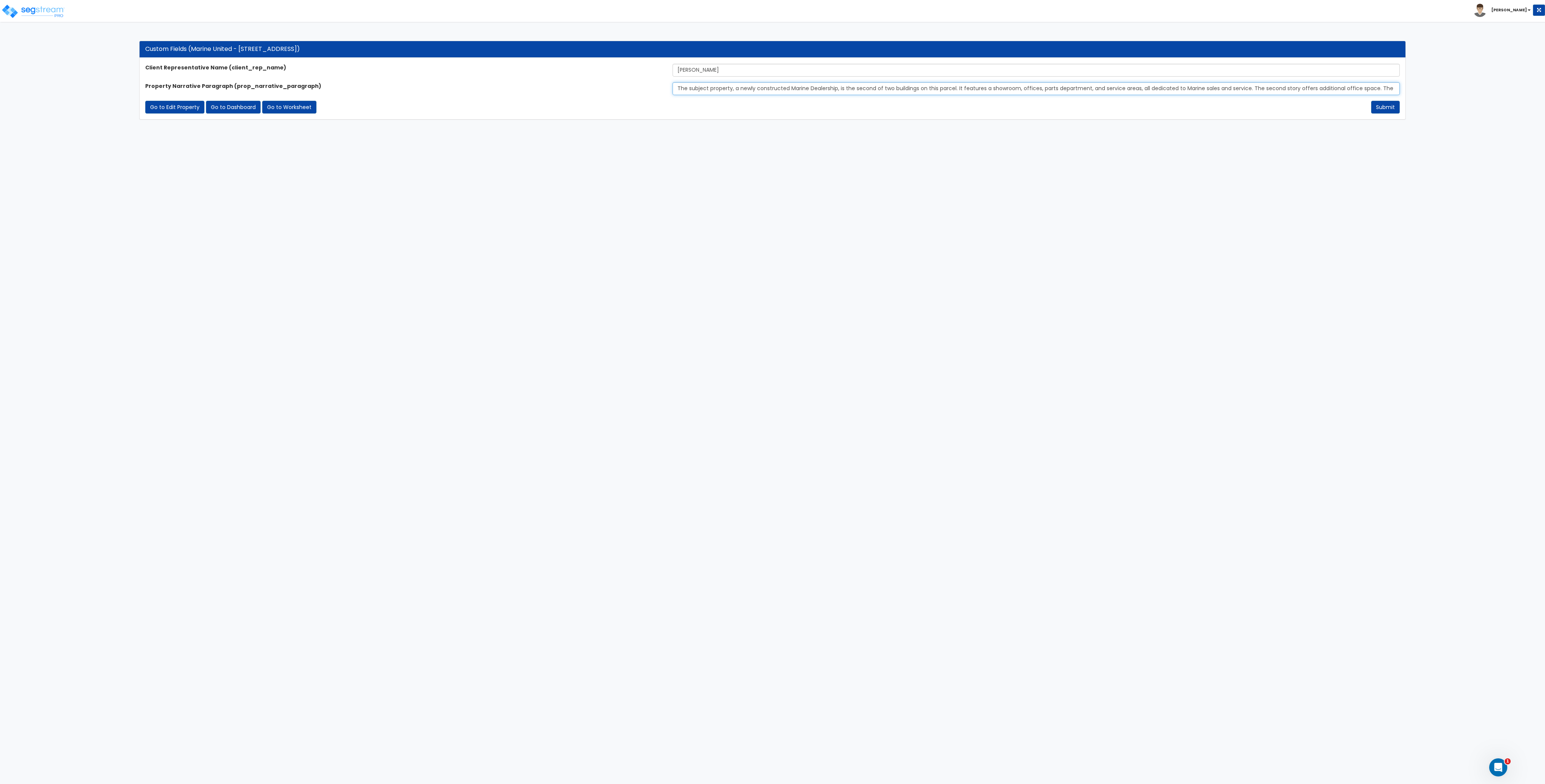
click at [710, 86] on input "The subject property, a newly constructed Marine Dealership, is the second of t…" at bounding box center [1036, 88] width 727 height 13
